Goal: Task Accomplishment & Management: Use online tool/utility

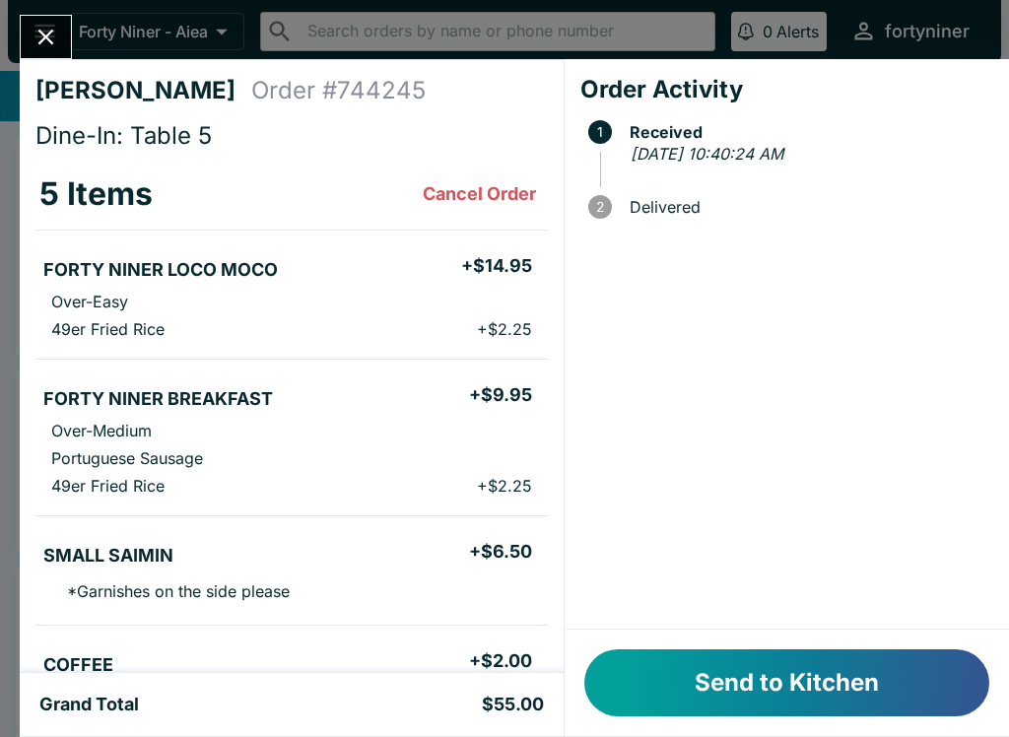
click at [725, 673] on button "Send to Kitchen" at bounding box center [786, 682] width 405 height 67
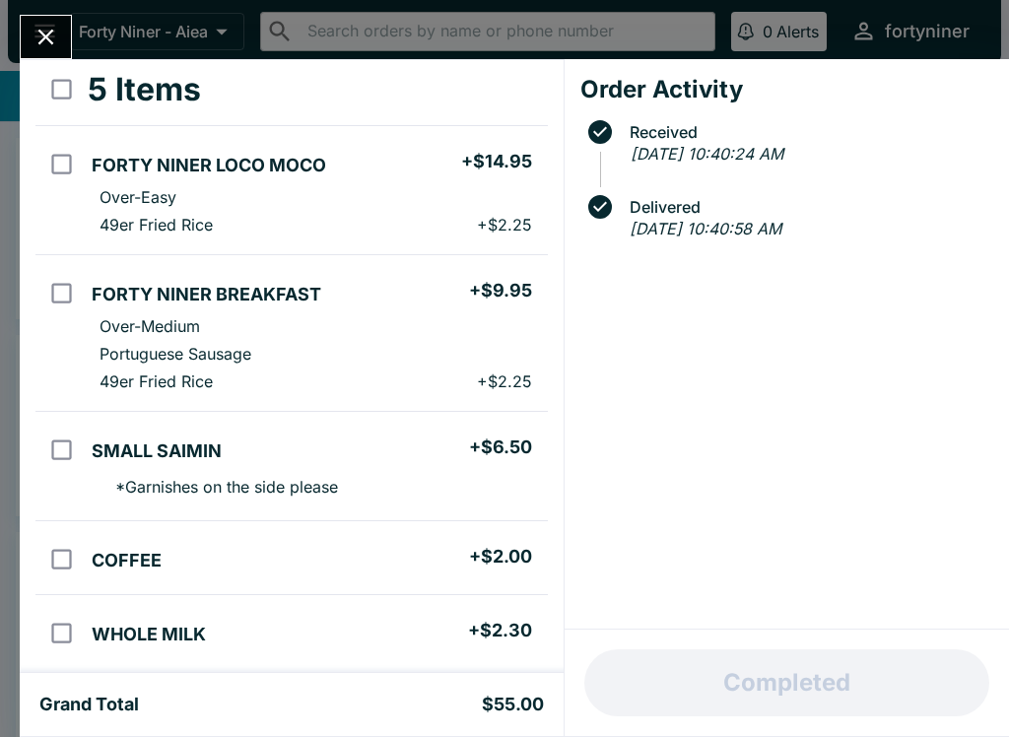
scroll to position [106, 0]
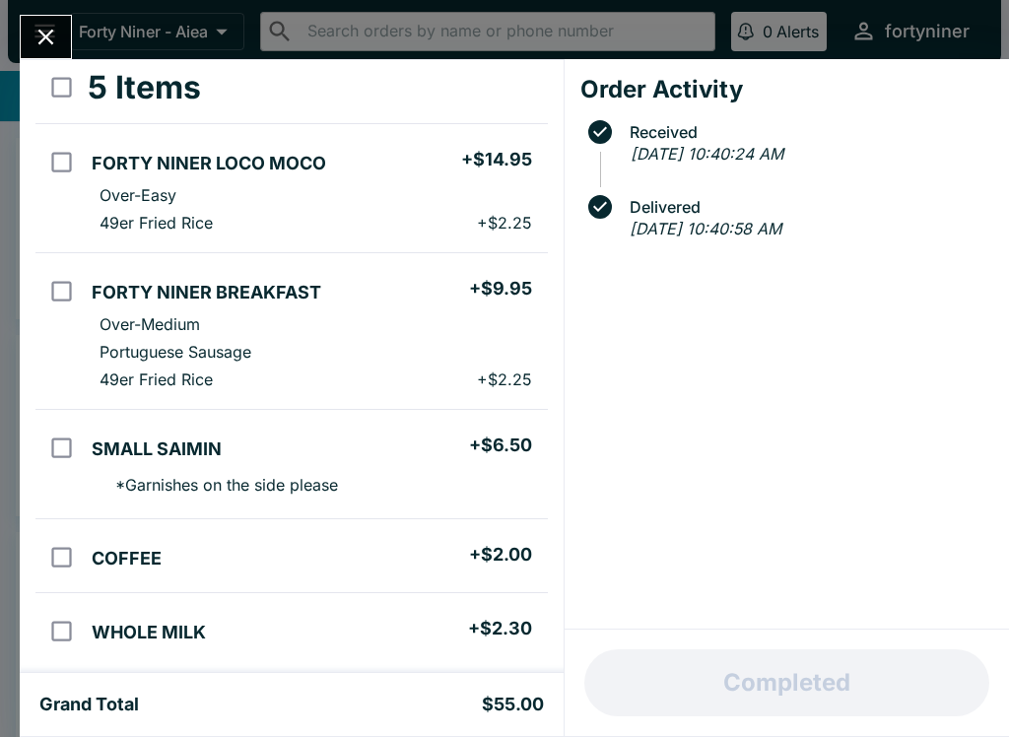
click at [61, 35] on button "Close" at bounding box center [46, 37] width 50 height 42
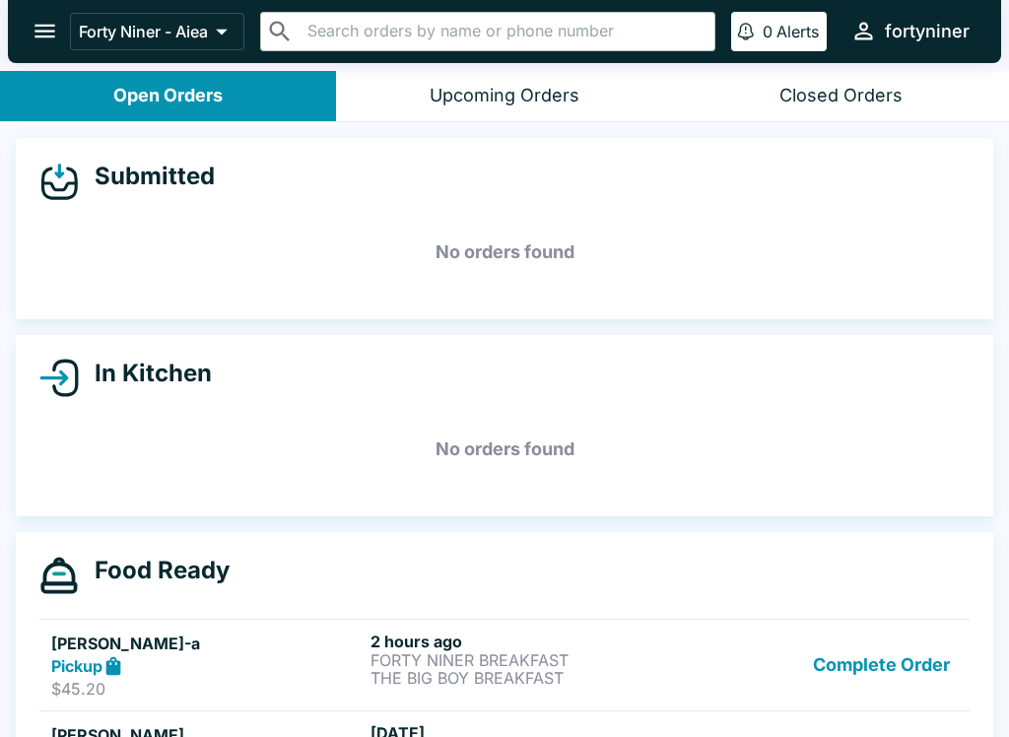
click at [855, 92] on div "Closed Orders" at bounding box center [840, 96] width 123 height 23
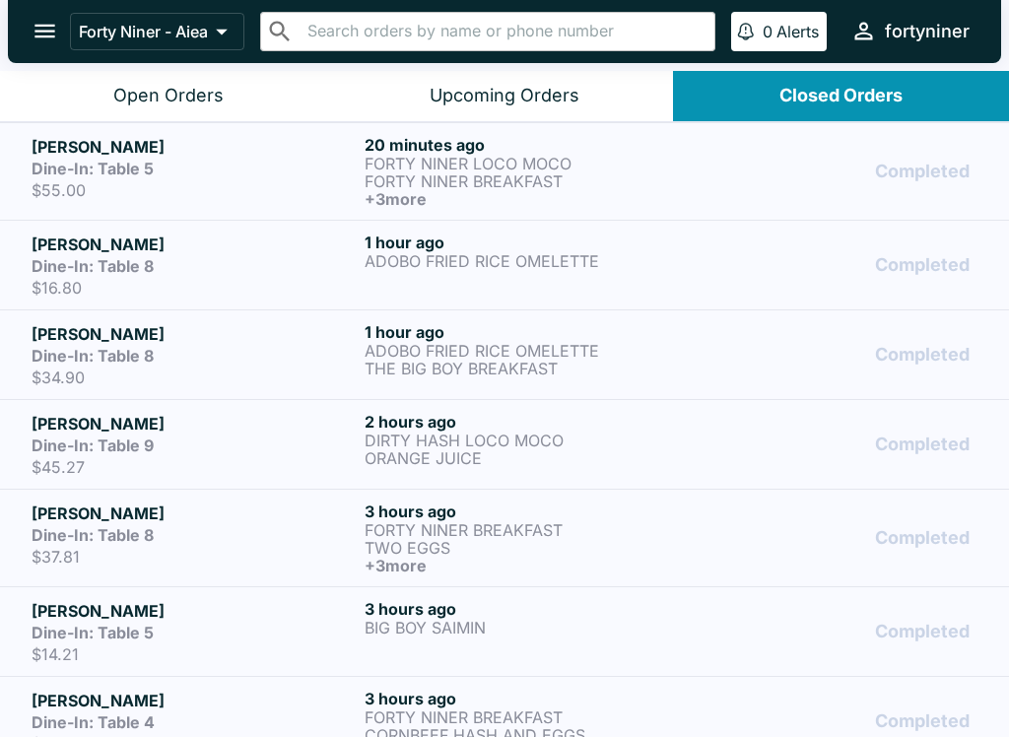
click at [213, 111] on button "Open Orders" at bounding box center [168, 96] width 336 height 50
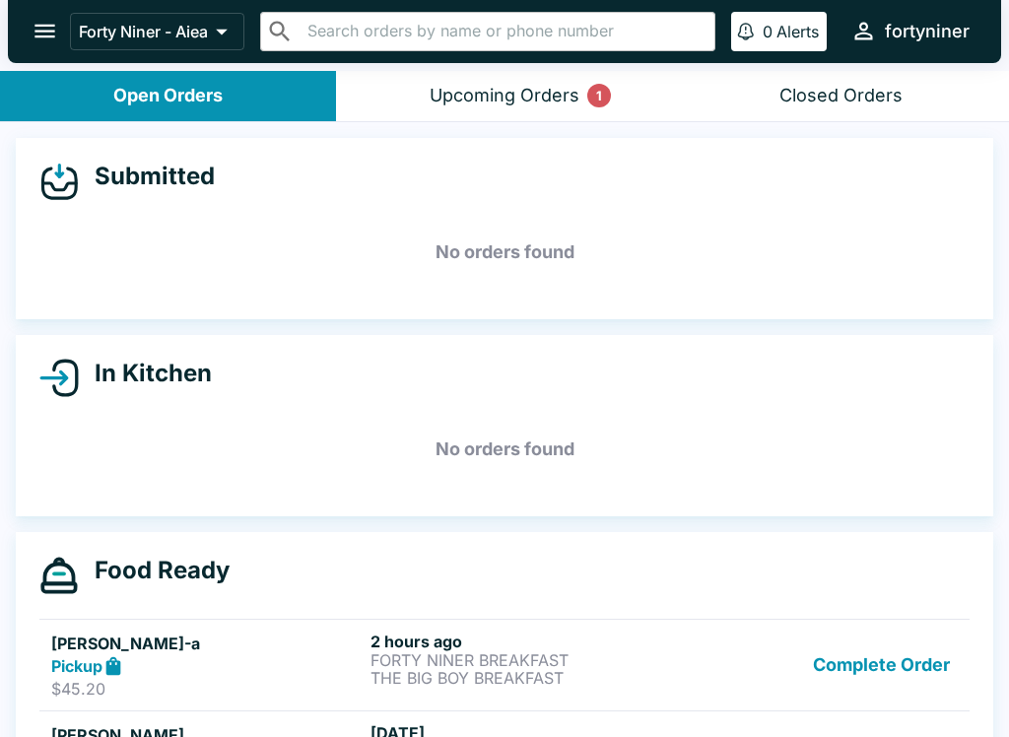
click at [534, 76] on button "Upcoming Orders 1" at bounding box center [504, 96] width 336 height 50
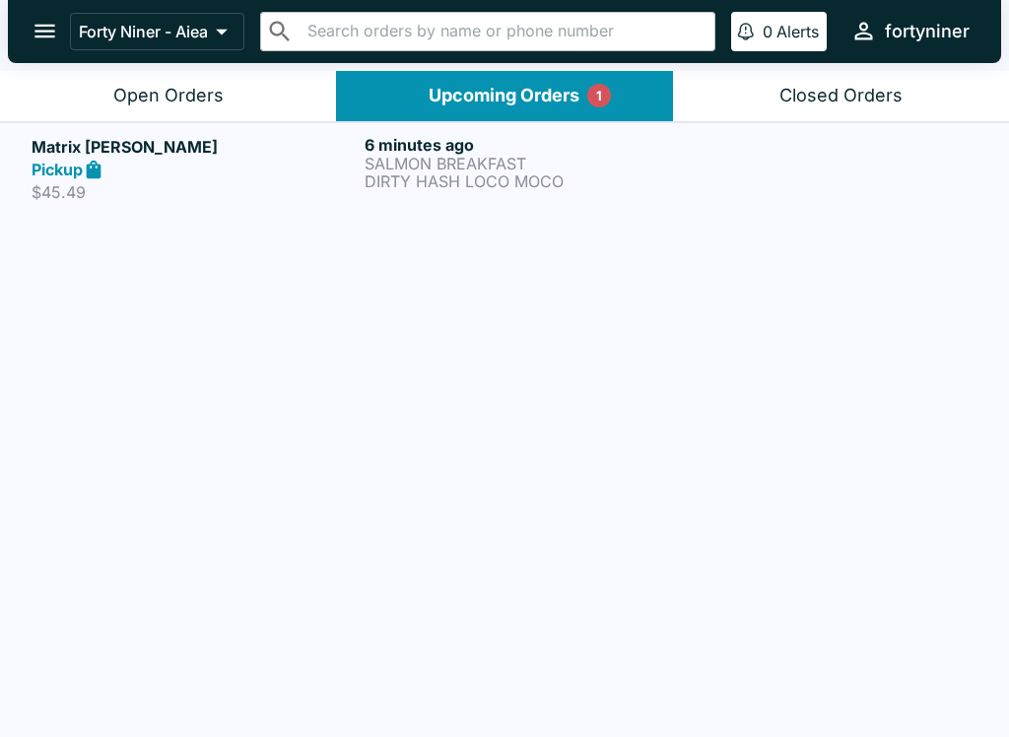
click at [677, 177] on p "DIRTY HASH LOCO MOCO" at bounding box center [527, 181] width 325 height 18
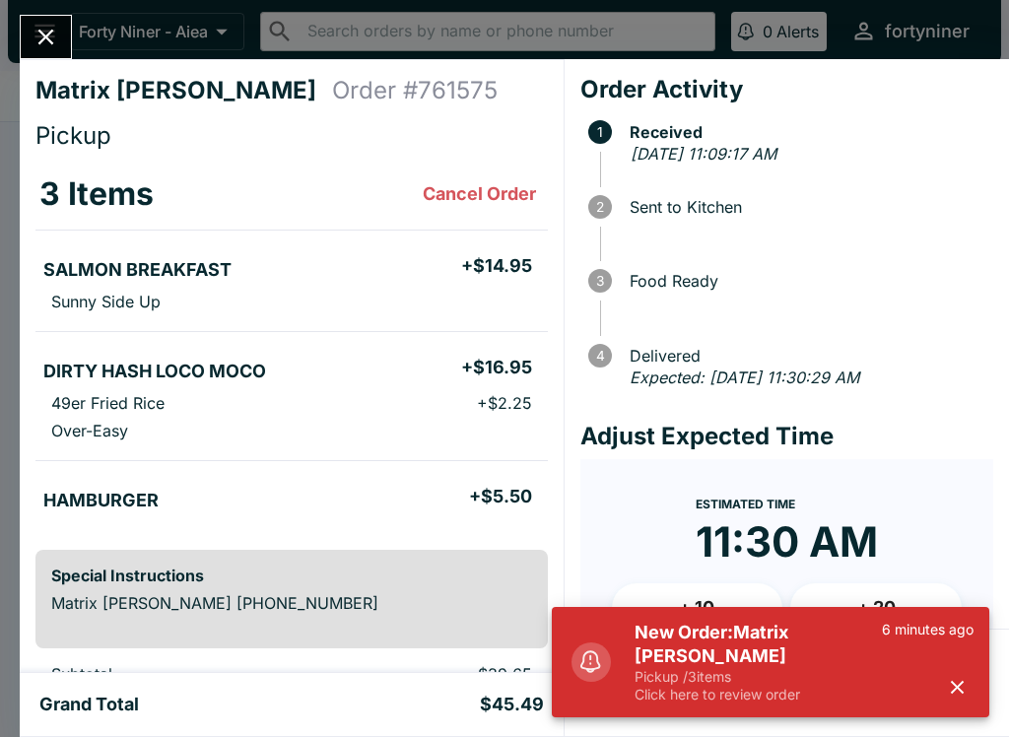
click at [956, 671] on button "button" at bounding box center [957, 687] width 33 height 33
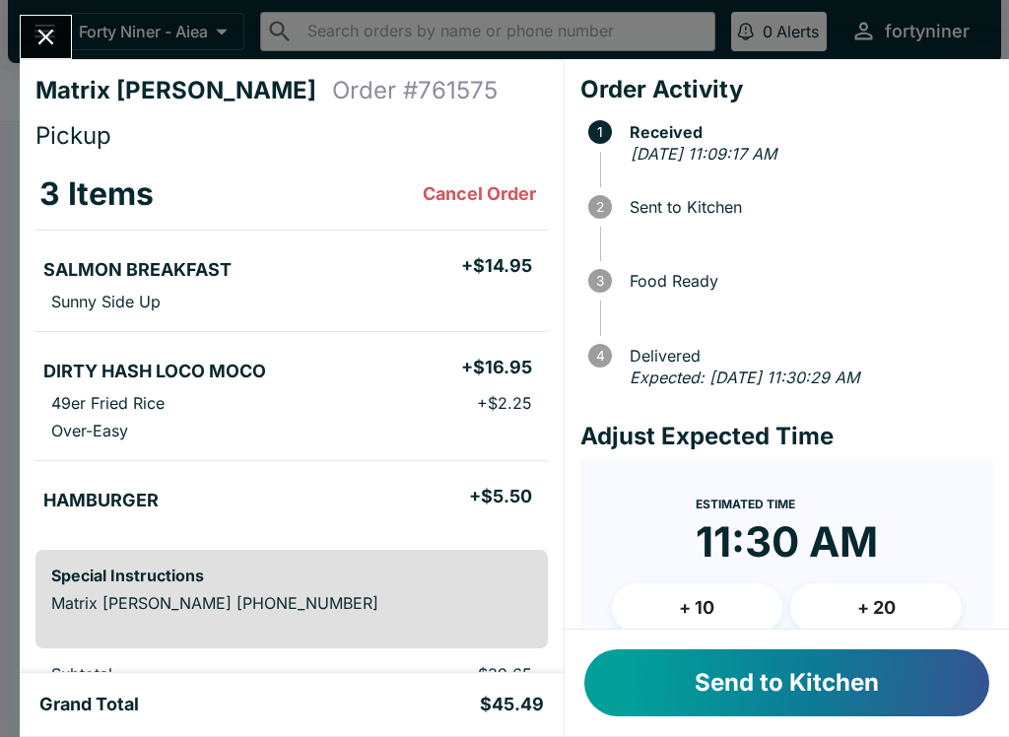
click at [932, 693] on button "Send to Kitchen" at bounding box center [786, 682] width 405 height 67
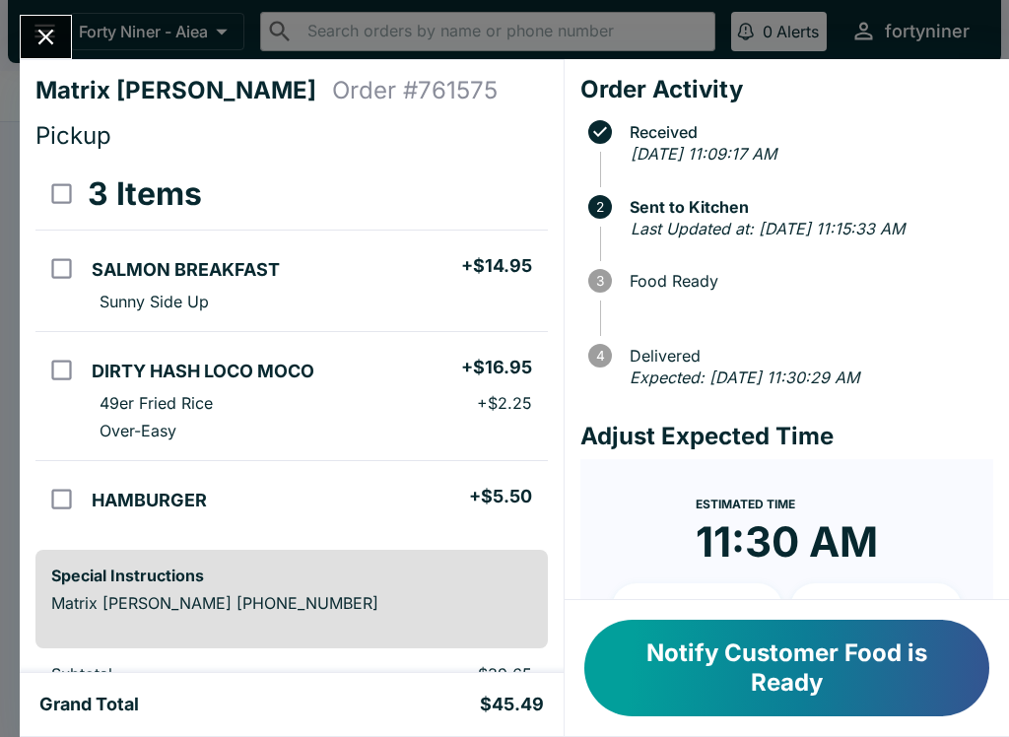
click at [58, 50] on icon "Close" at bounding box center [46, 37] width 27 height 27
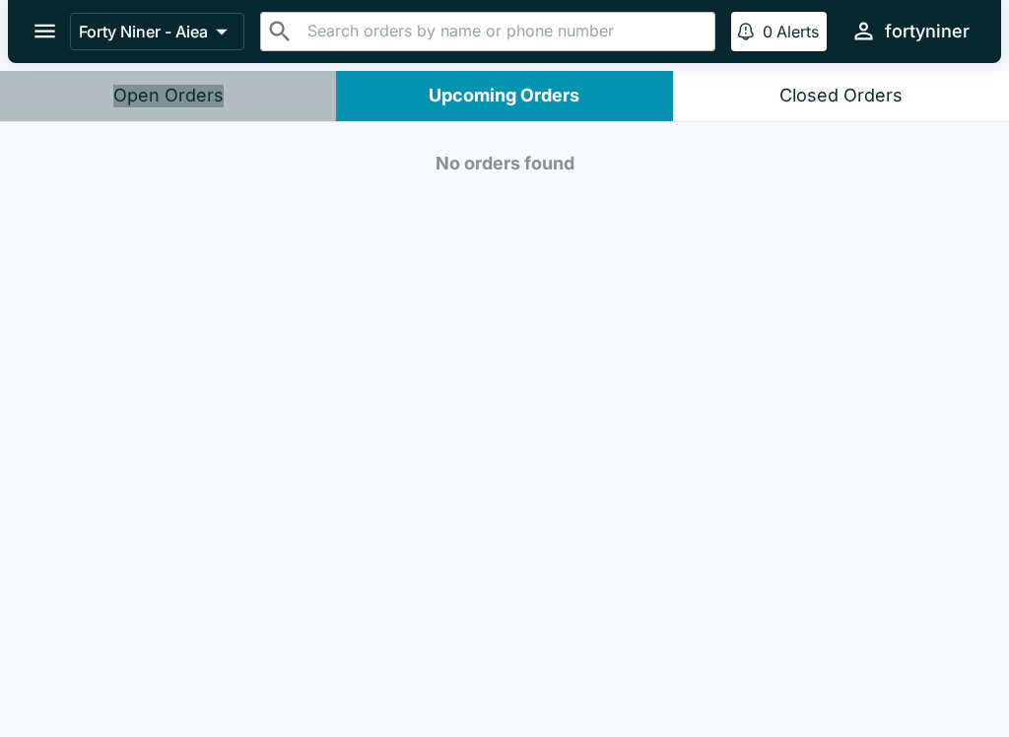
click at [239, 97] on button "Open Orders" at bounding box center [168, 96] width 336 height 50
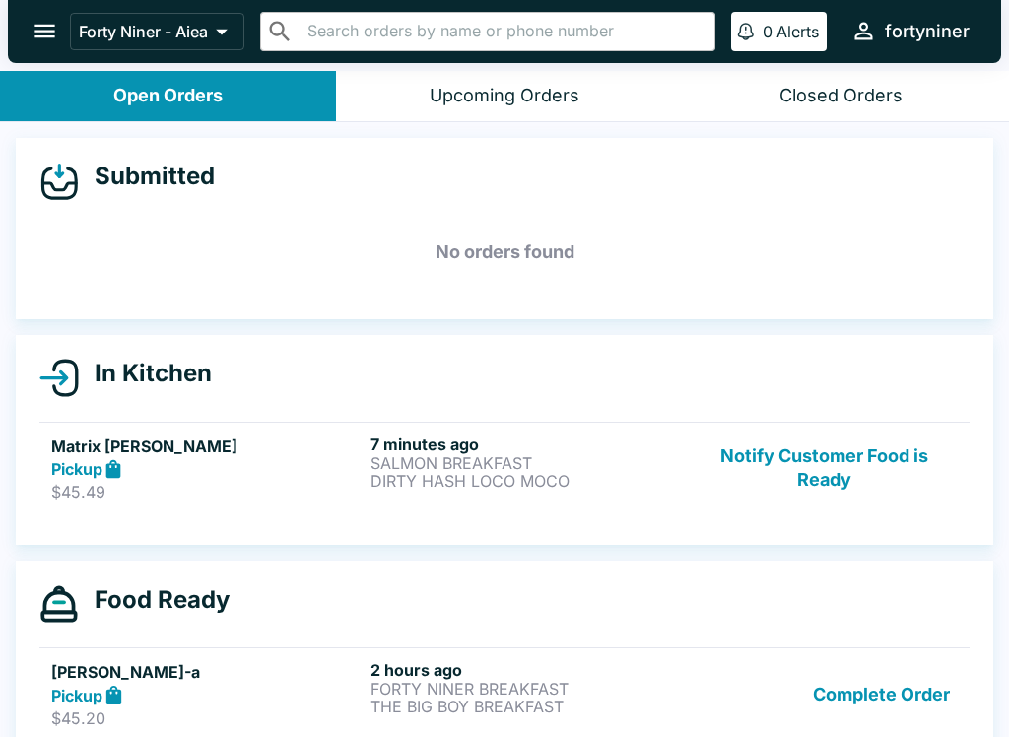
click at [810, 461] on button "Notify Customer Food is Ready" at bounding box center [824, 469] width 267 height 68
